Goal: Find specific page/section: Find specific page/section

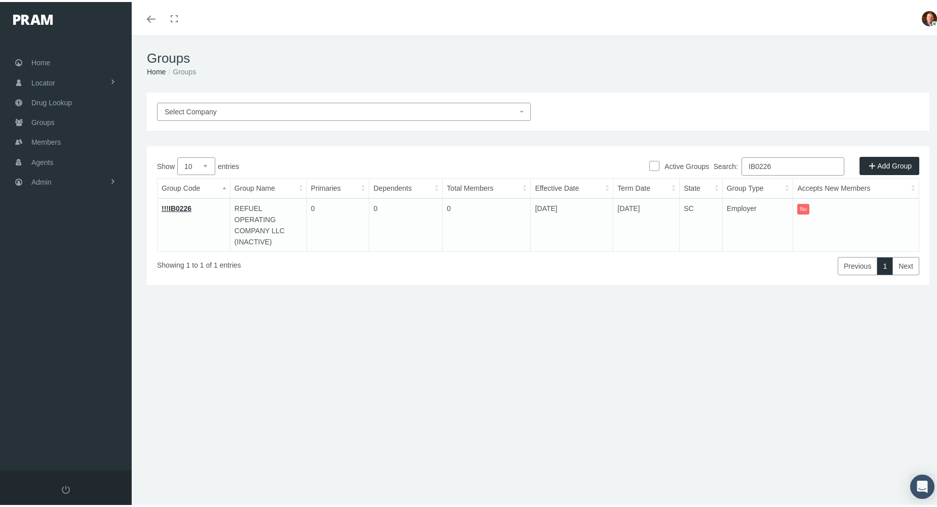
click at [785, 162] on input "IB0226" at bounding box center [792, 164] width 103 height 18
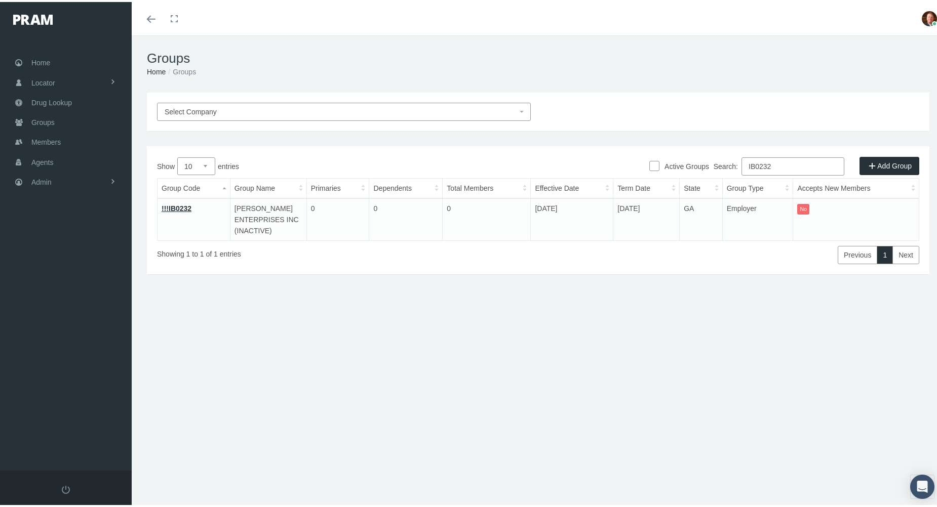
click at [804, 162] on input "IB0232" at bounding box center [792, 164] width 103 height 18
paste input "8"
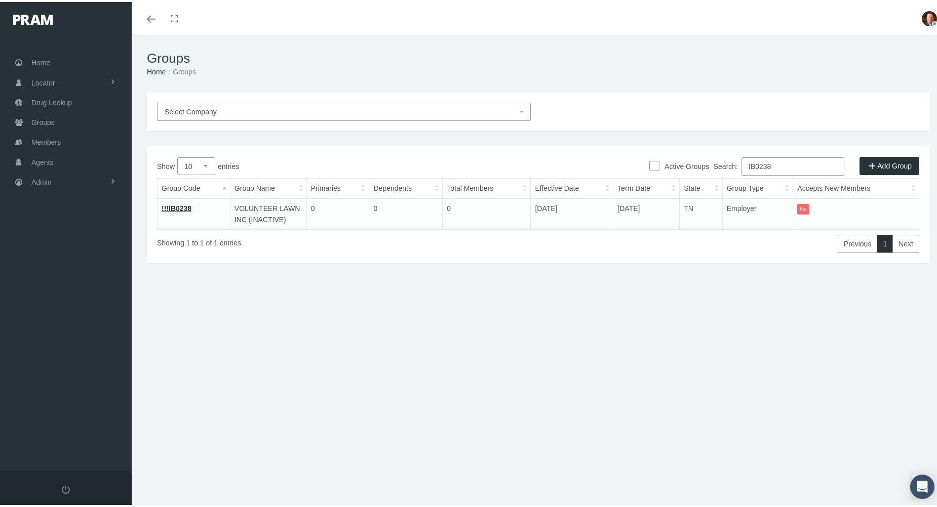
type input "IB0238"
click at [174, 206] on link "!!!IB0238" at bounding box center [177, 207] width 30 height 8
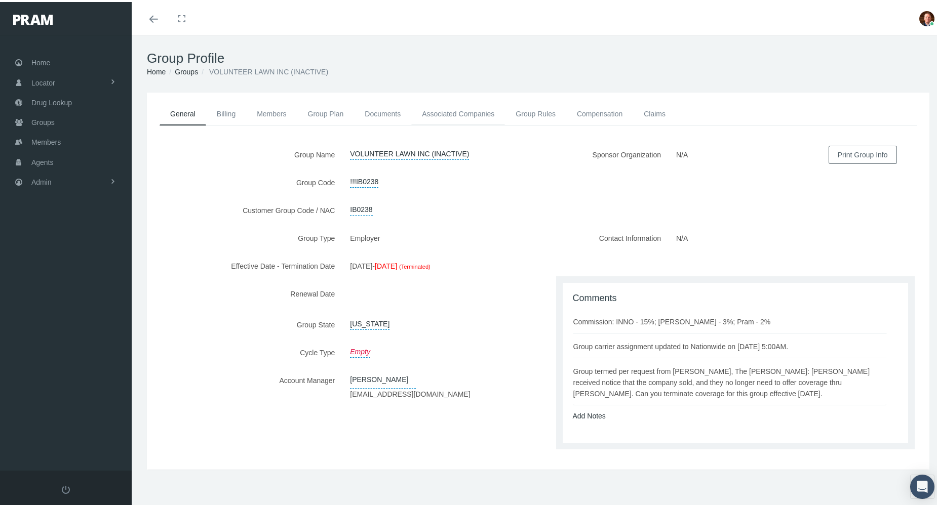
click at [439, 113] on link "Associated Companies" at bounding box center [458, 112] width 94 height 22
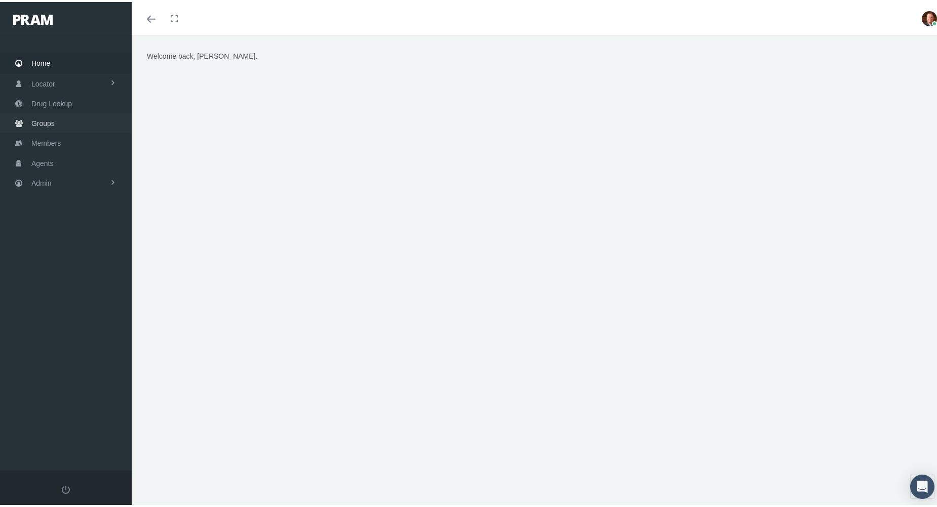
click at [43, 123] on span "Groups" at bounding box center [42, 121] width 23 height 19
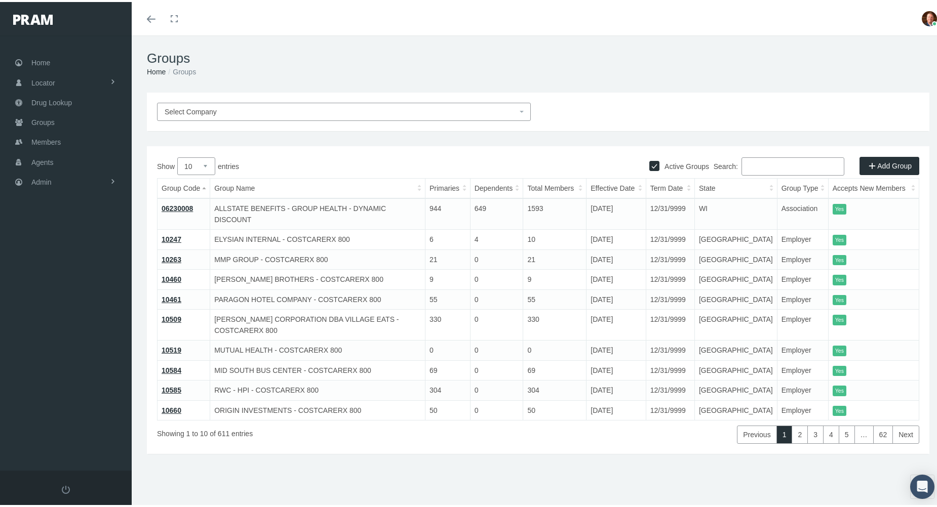
click at [778, 166] on input "Search:" at bounding box center [792, 164] width 103 height 18
click at [649, 164] on input "Active Groups" at bounding box center [654, 163] width 10 height 10
checkbox input "false"
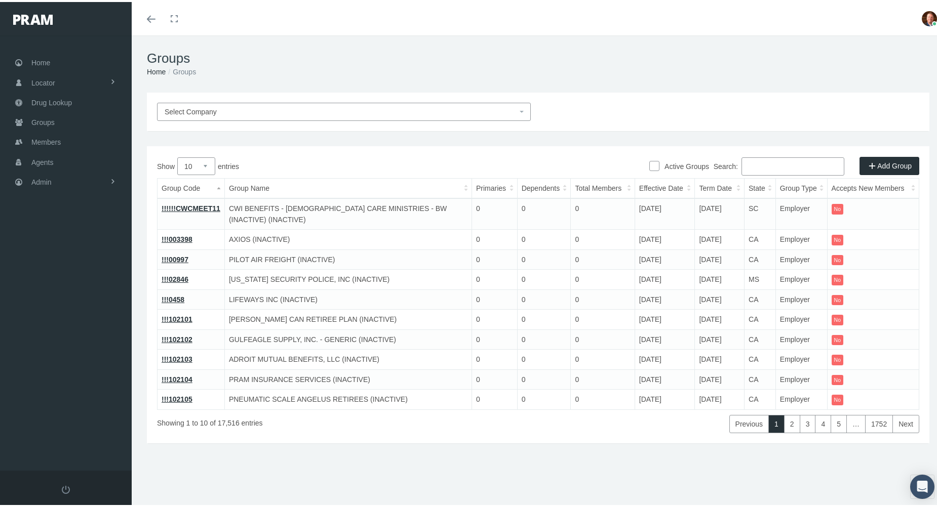
click at [757, 164] on input "Search:" at bounding box center [792, 164] width 103 height 18
paste input "IB0272"
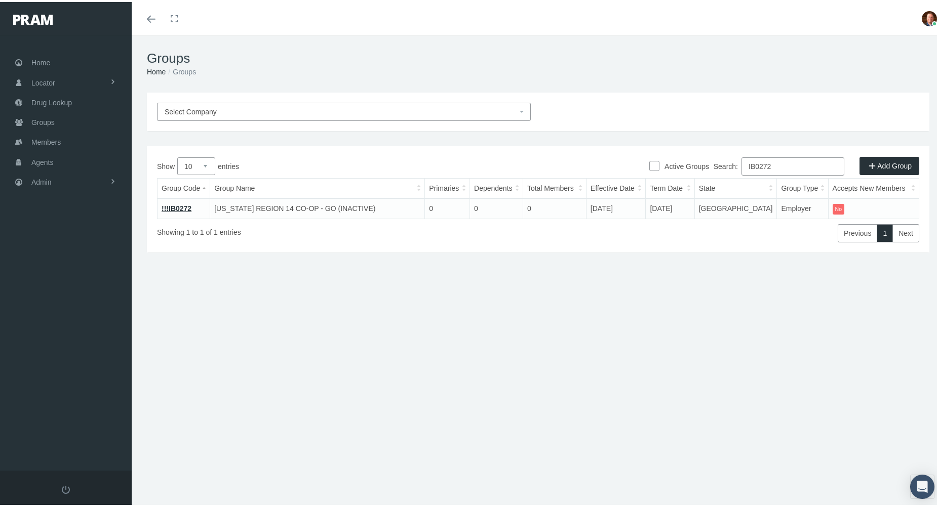
click at [789, 166] on input "IB0272" at bounding box center [792, 164] width 103 height 18
paste input "6"
type input "IB0276"
click at [176, 207] on link "IB0276" at bounding box center [173, 207] width 23 height 8
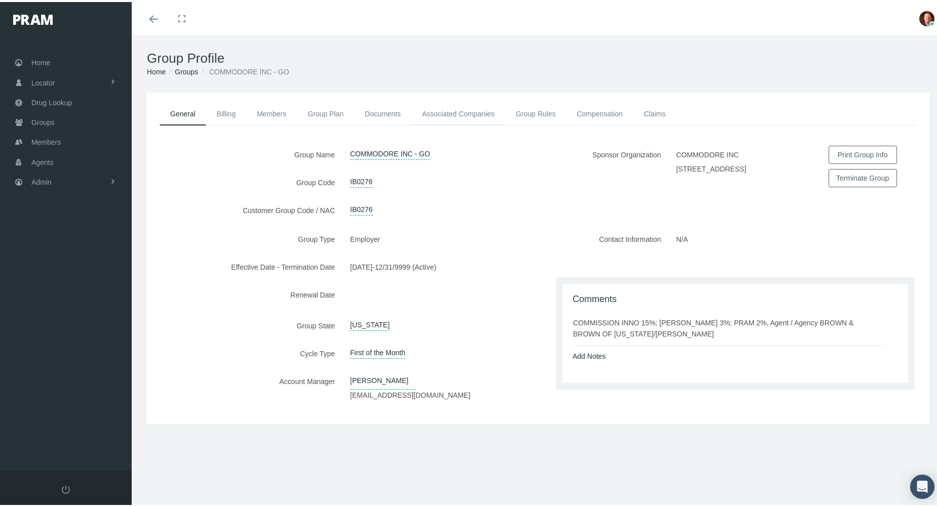
click at [452, 113] on link "Associated Companies" at bounding box center [458, 112] width 94 height 22
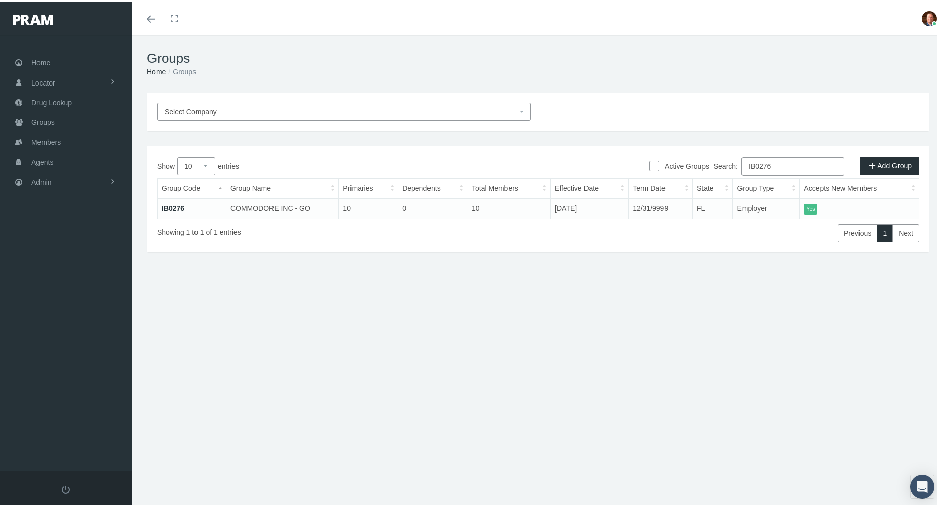
click at [783, 164] on input "IB0276" at bounding box center [792, 164] width 103 height 18
paste input "81"
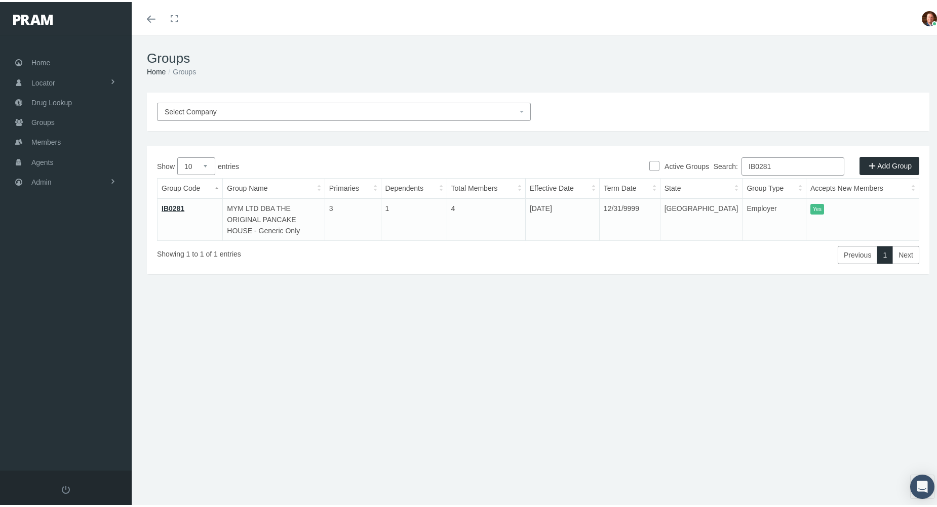
click at [779, 164] on input "IB0281" at bounding box center [792, 164] width 103 height 18
paste input "323"
click at [785, 168] on input "IB0323" at bounding box center [792, 164] width 103 height 18
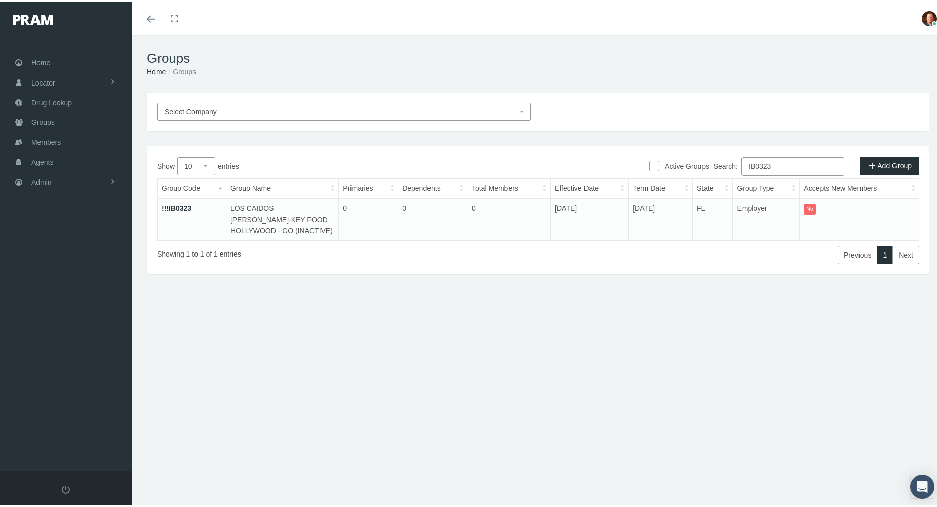
paste input "4"
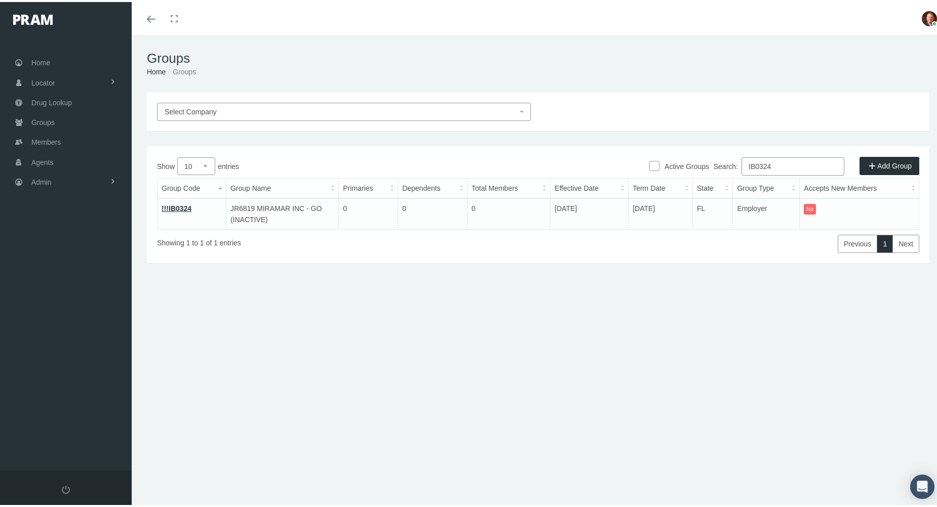
click at [778, 169] on input "IB0324" at bounding box center [792, 164] width 103 height 18
paste input "5"
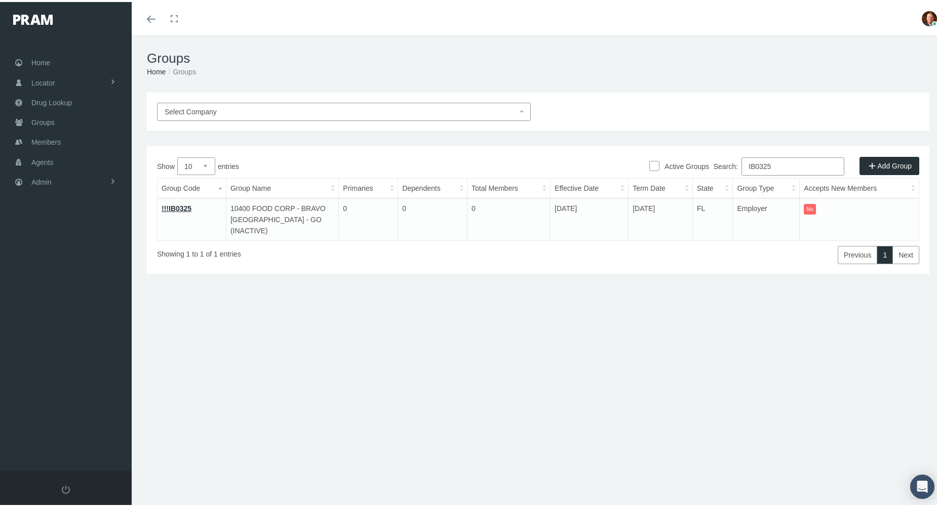
click at [779, 162] on input "IB0325" at bounding box center [792, 164] width 103 height 18
paste input "6"
click at [778, 166] on input "IB0326" at bounding box center [792, 164] width 103 height 18
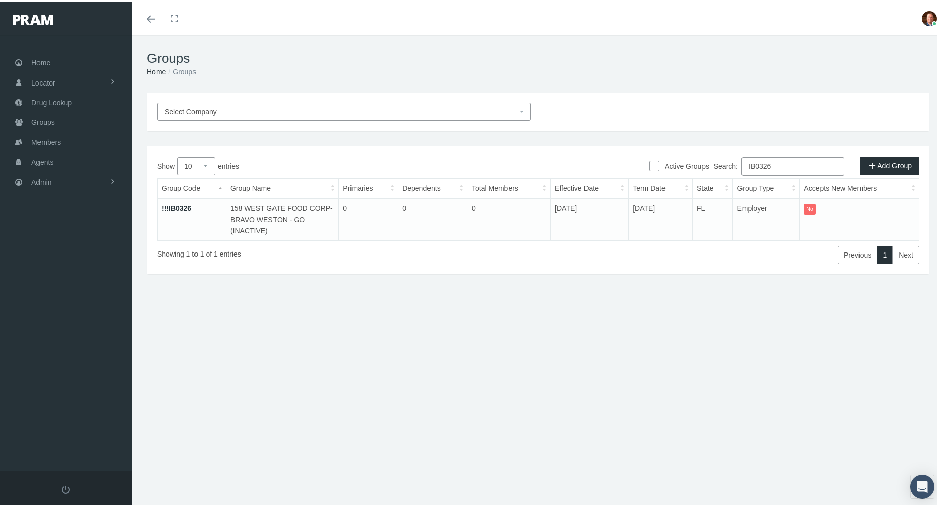
paste input "57B"
click at [789, 163] on input "IB0357B" at bounding box center [792, 164] width 103 height 18
paste input "LN03931"
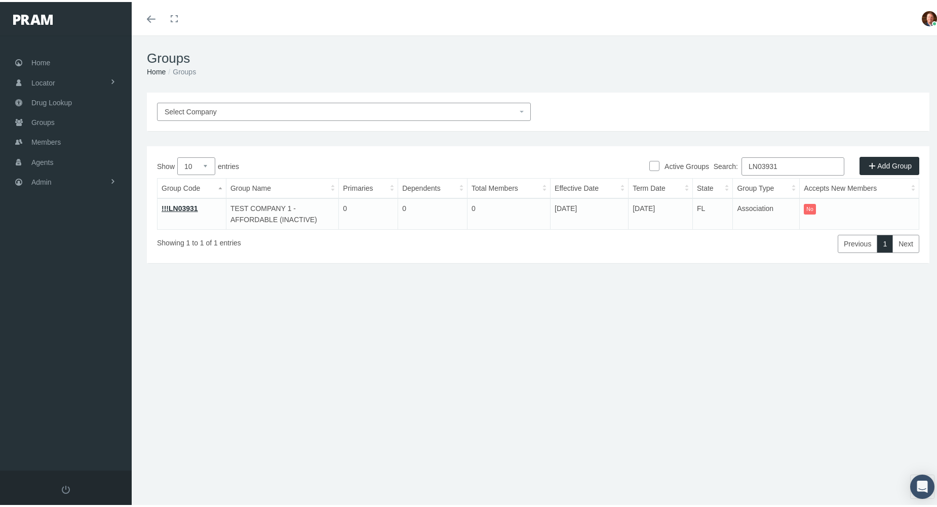
click at [783, 161] on input "LN03931" at bounding box center [792, 164] width 103 height 18
click at [783, 163] on input "LN03931" at bounding box center [792, 164] width 103 height 18
paste input "NCE004"
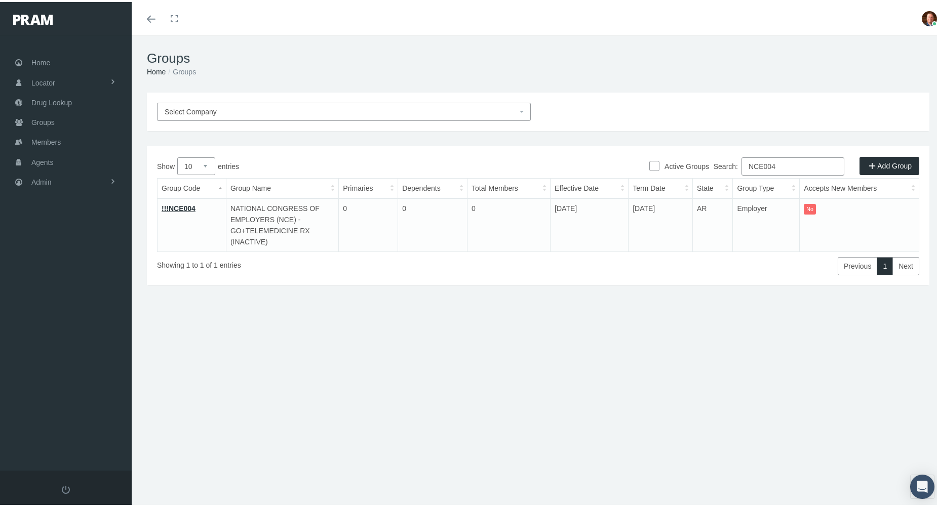
type input "NCE004"
click at [174, 205] on link "!!!NCE004" at bounding box center [179, 207] width 34 height 8
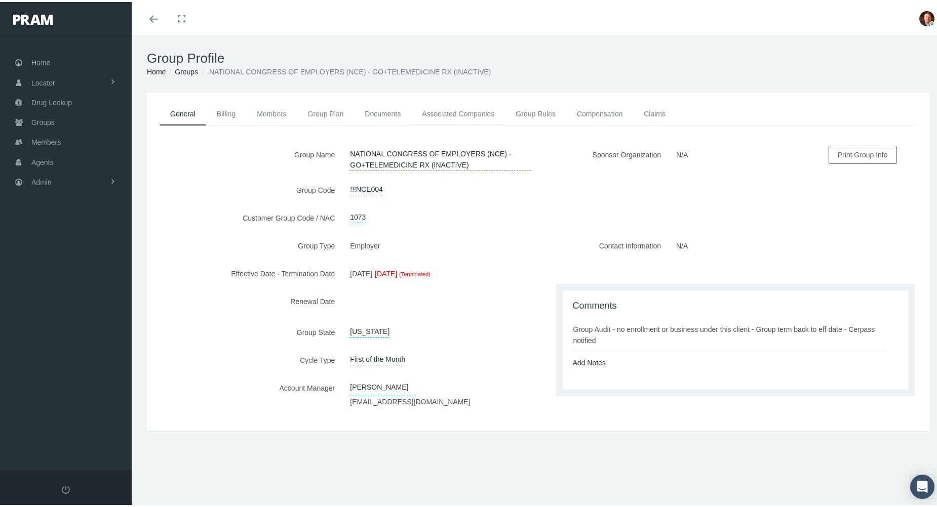
click at [455, 107] on link "Associated Companies" at bounding box center [458, 112] width 94 height 22
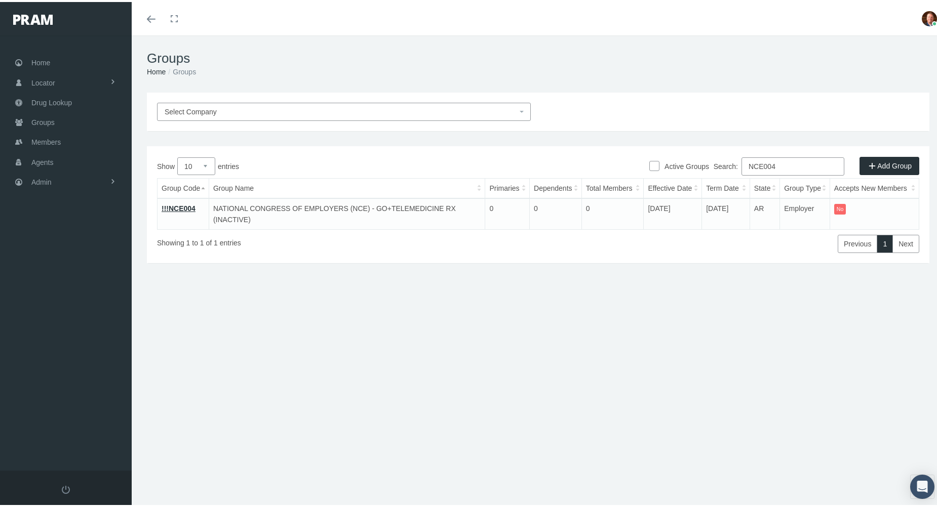
click at [794, 167] on input "NCE004" at bounding box center [792, 164] width 103 height 18
paste input "5"
type input "NCE005"
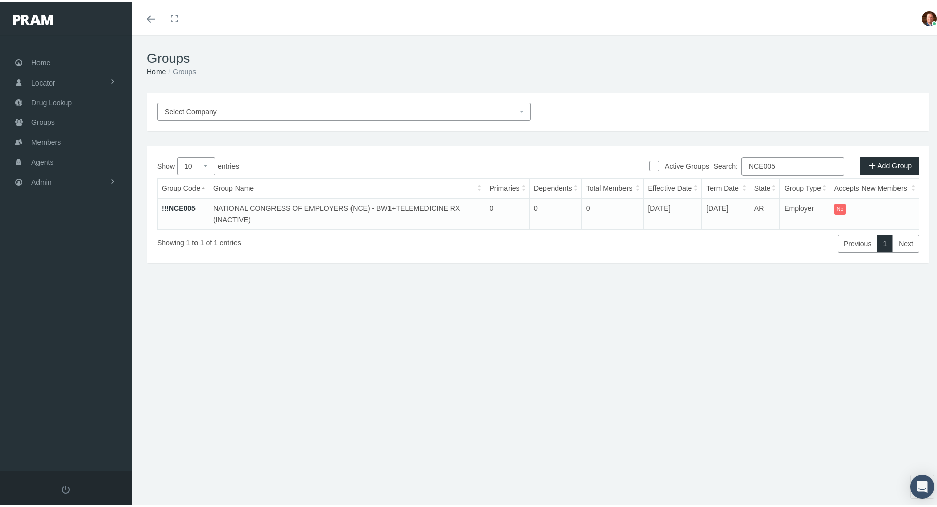
click at [179, 203] on link "!!!NCE005" at bounding box center [179, 207] width 34 height 8
click at [777, 166] on input "NCE005" at bounding box center [792, 164] width 103 height 18
click at [777, 165] on input "NCE005" at bounding box center [792, 164] width 103 height 18
paste input "200063"
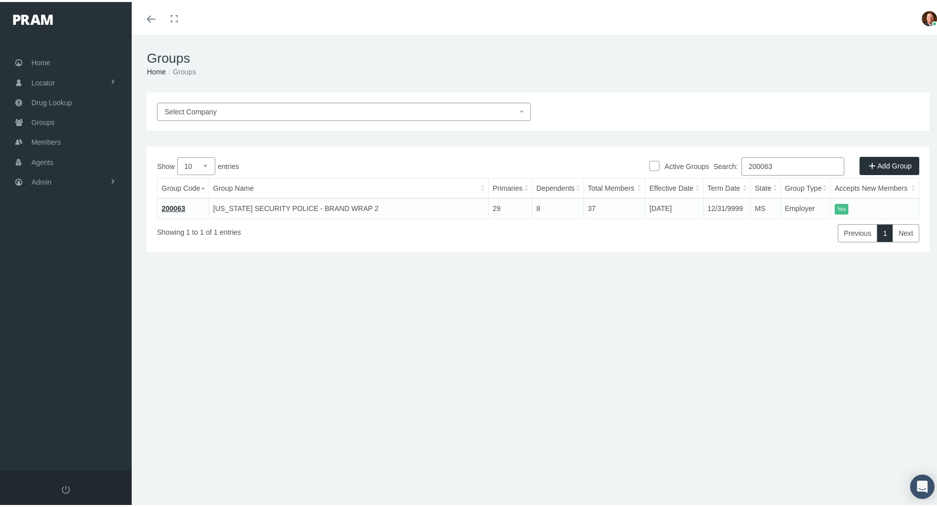
type input "200063"
click at [175, 208] on link "200063" at bounding box center [174, 207] width 24 height 8
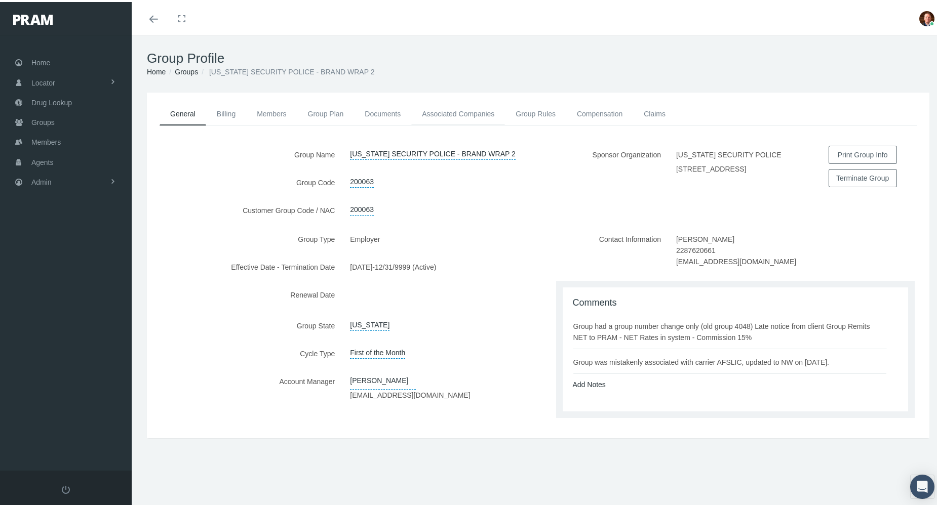
click at [461, 112] on link "Associated Companies" at bounding box center [458, 112] width 94 height 22
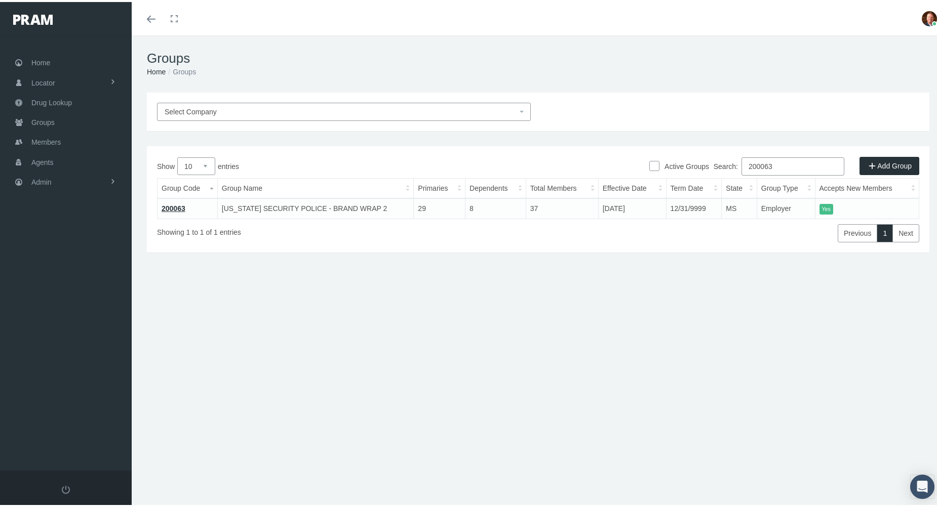
click at [775, 165] on input "200063" at bounding box center [792, 164] width 103 height 18
paste input "21101"
type input "221101"
